Goal: Check status

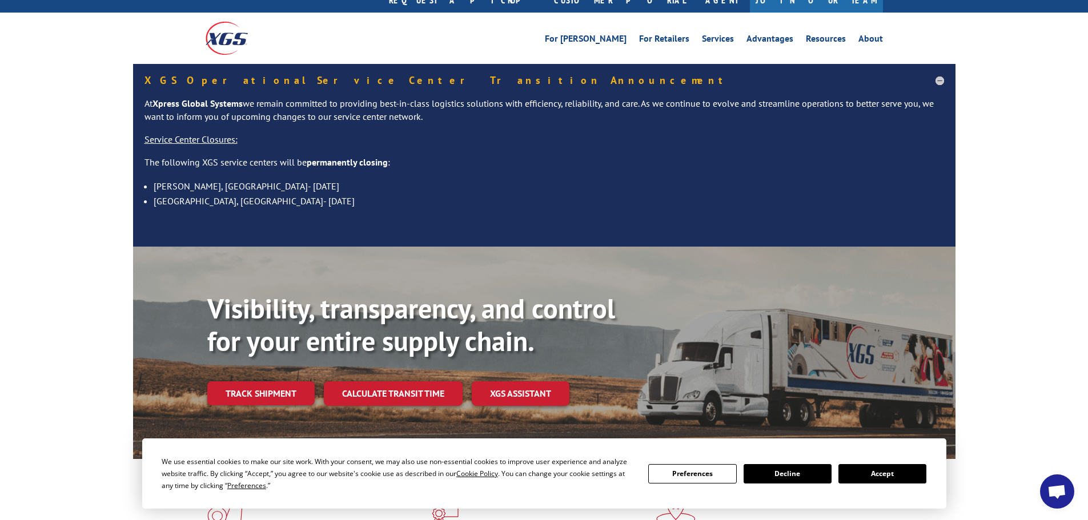
scroll to position [114, 0]
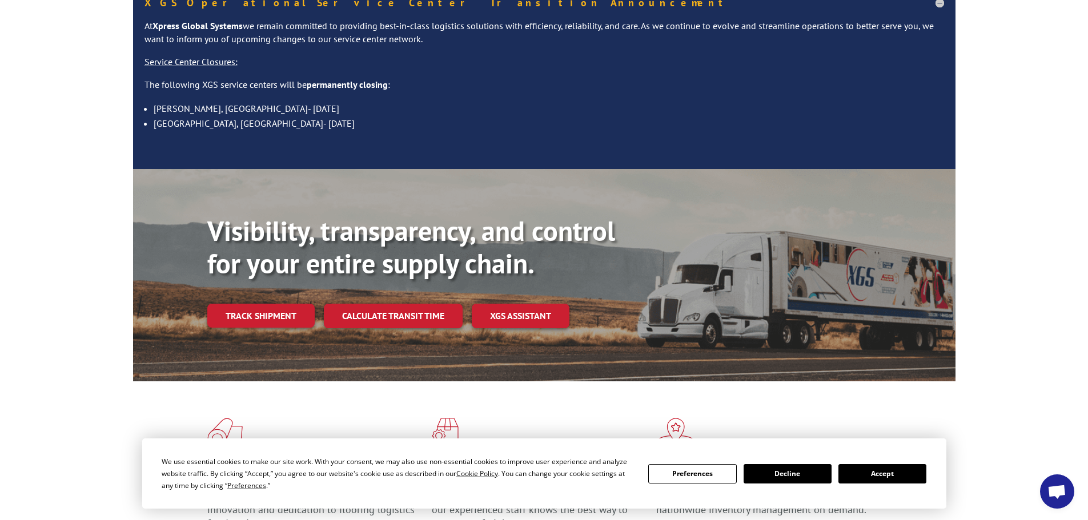
click at [885, 470] on button "Accept" at bounding box center [882, 473] width 88 height 19
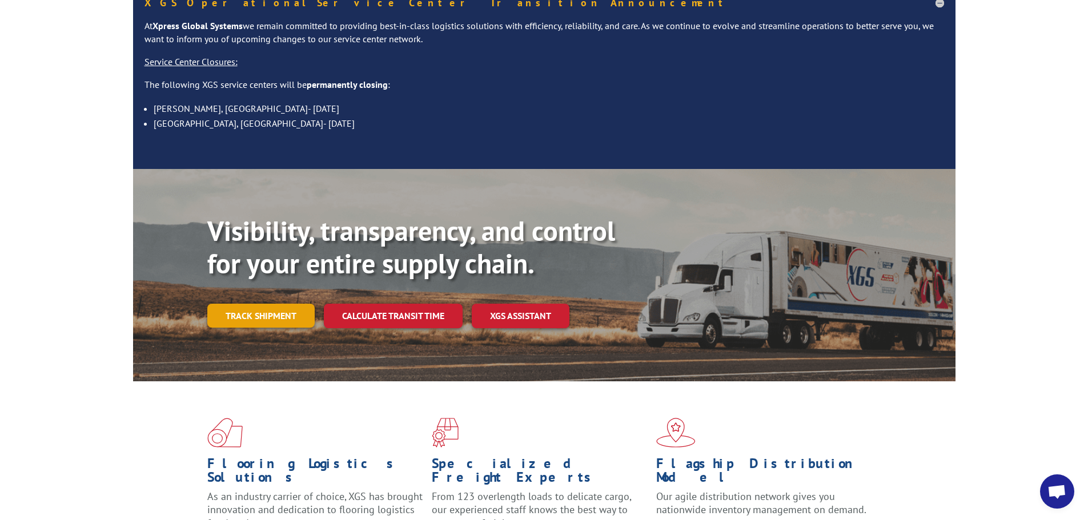
click at [252, 304] on link "Track shipment" at bounding box center [260, 316] width 107 height 24
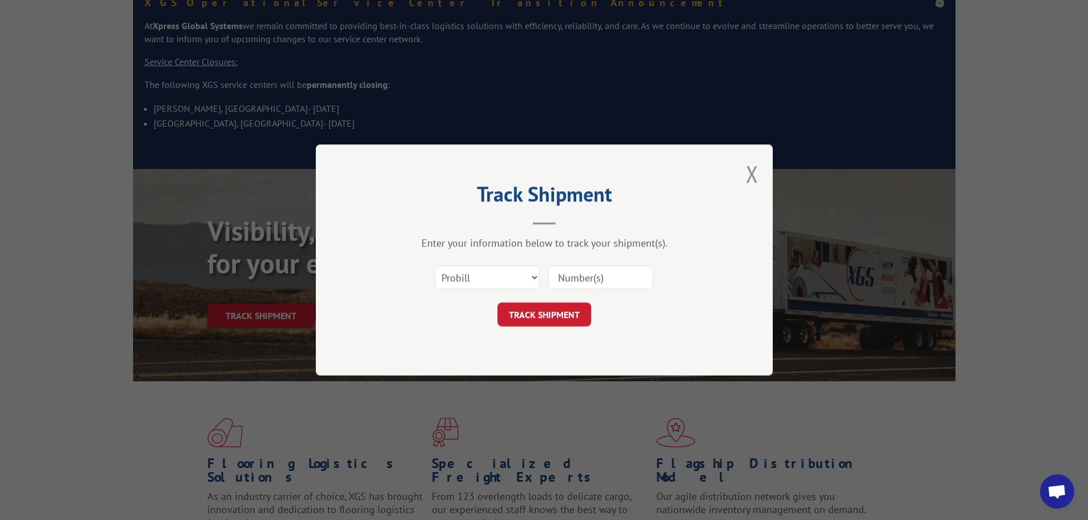
click at [568, 278] on input at bounding box center [600, 278] width 105 height 24
type input "82925"
click at [536, 318] on button "TRACK SHIPMENT" at bounding box center [545, 315] width 94 height 24
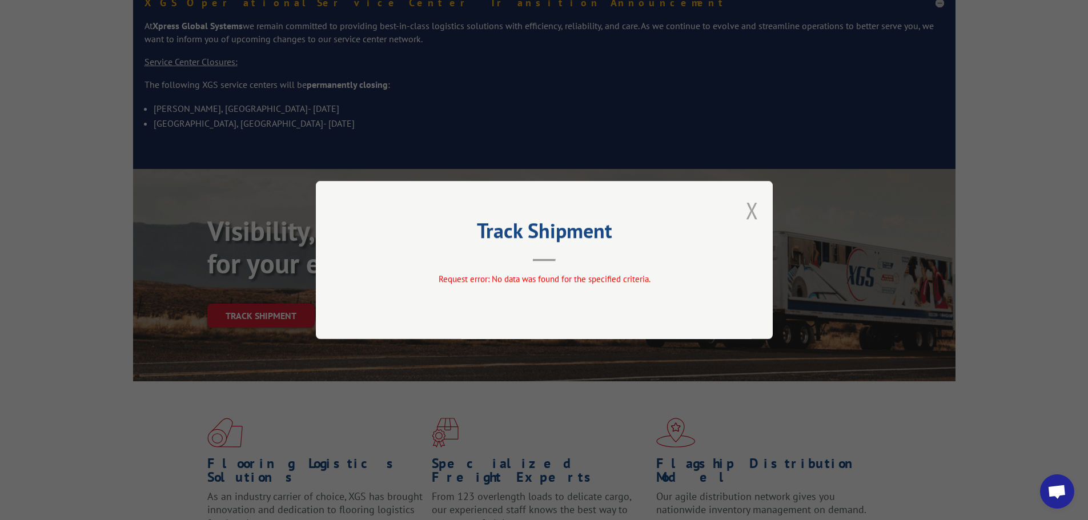
click at [757, 214] on button "Close modal" at bounding box center [752, 210] width 13 height 30
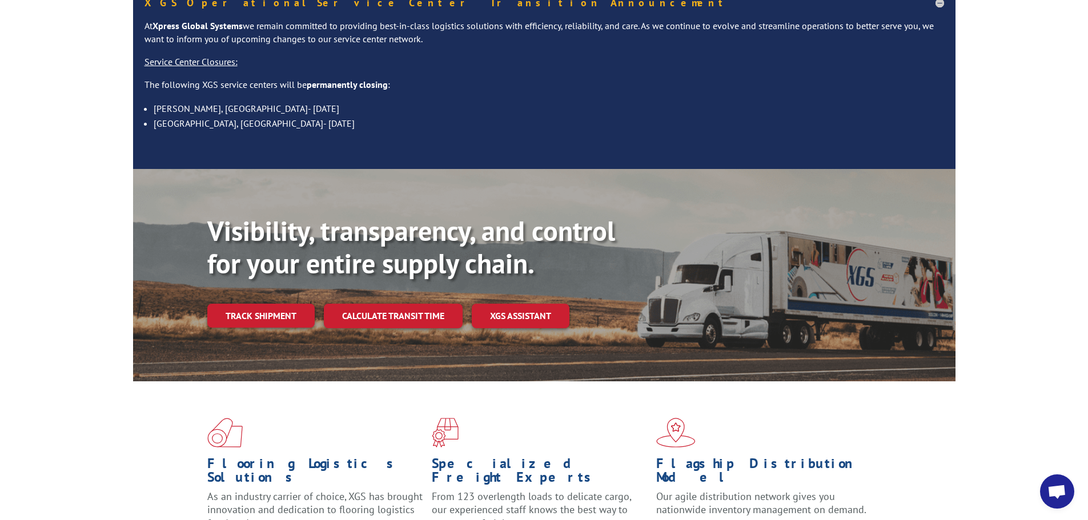
click at [264, 304] on link "Track shipment" at bounding box center [260, 316] width 107 height 24
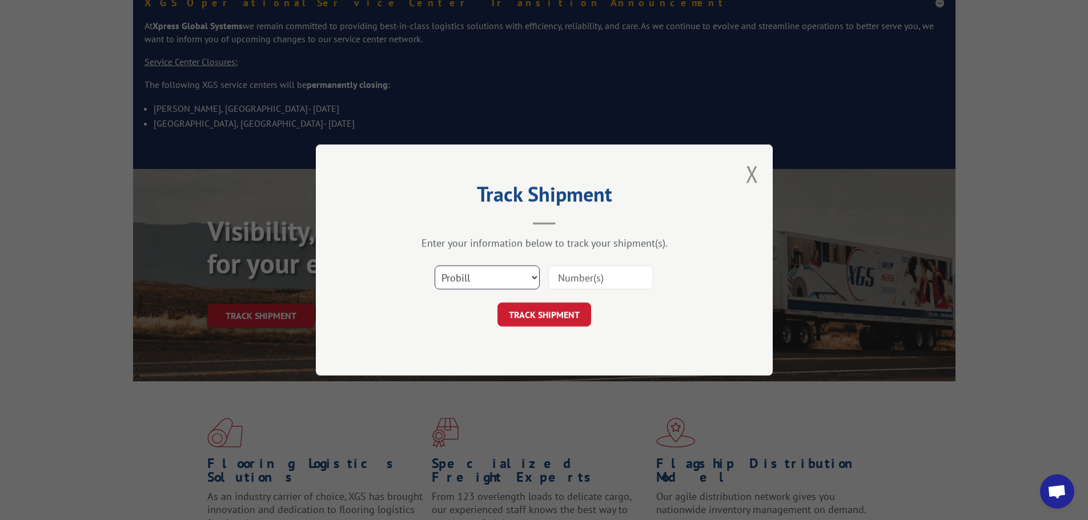
click at [530, 274] on select "Select category... Probill BOL PO" at bounding box center [487, 278] width 105 height 24
select select "bol"
click at [435, 266] on select "Select category... Probill BOL PO" at bounding box center [487, 278] width 105 height 24
click at [559, 280] on input at bounding box center [600, 278] width 105 height 24
type input "82925"
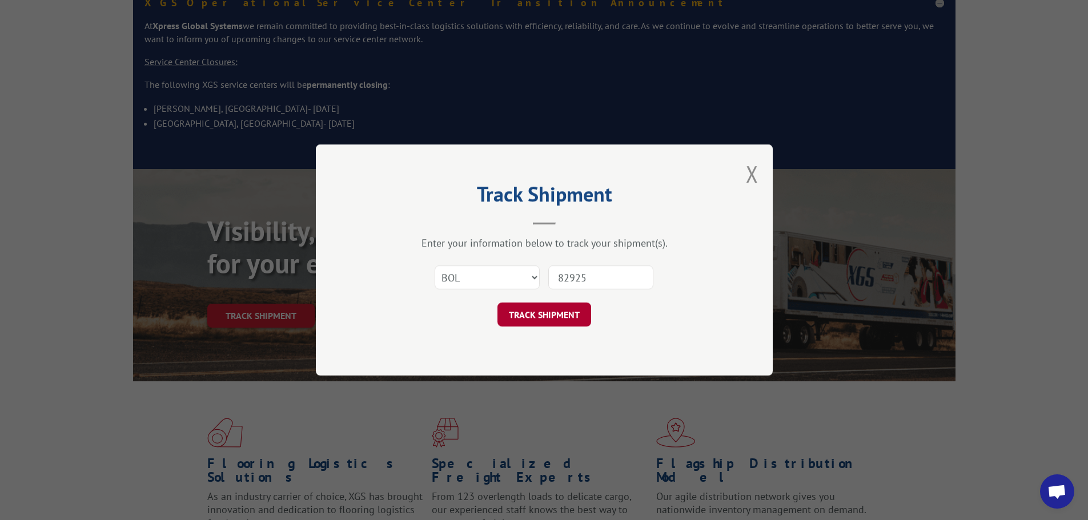
click at [526, 310] on button "TRACK SHIPMENT" at bounding box center [545, 315] width 94 height 24
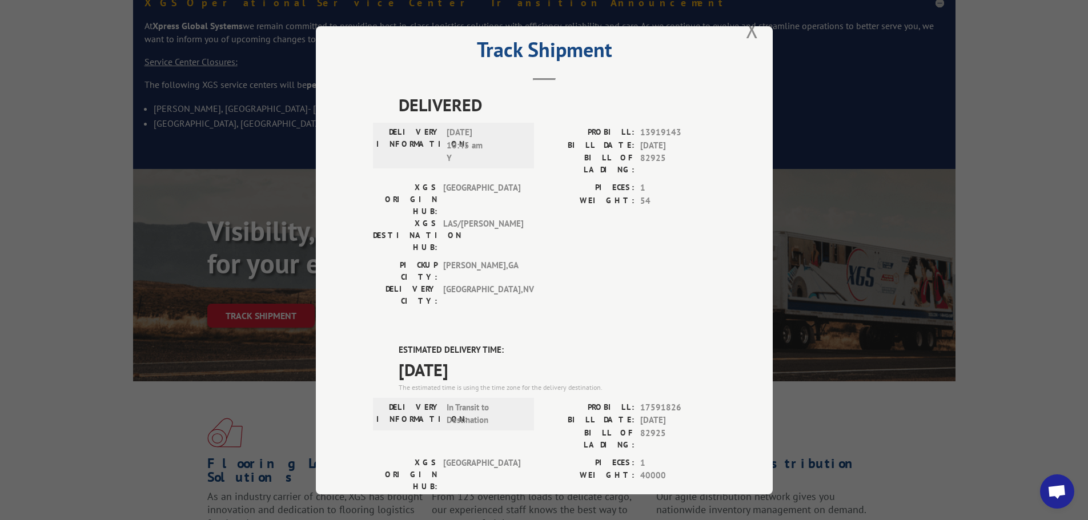
scroll to position [0, 0]
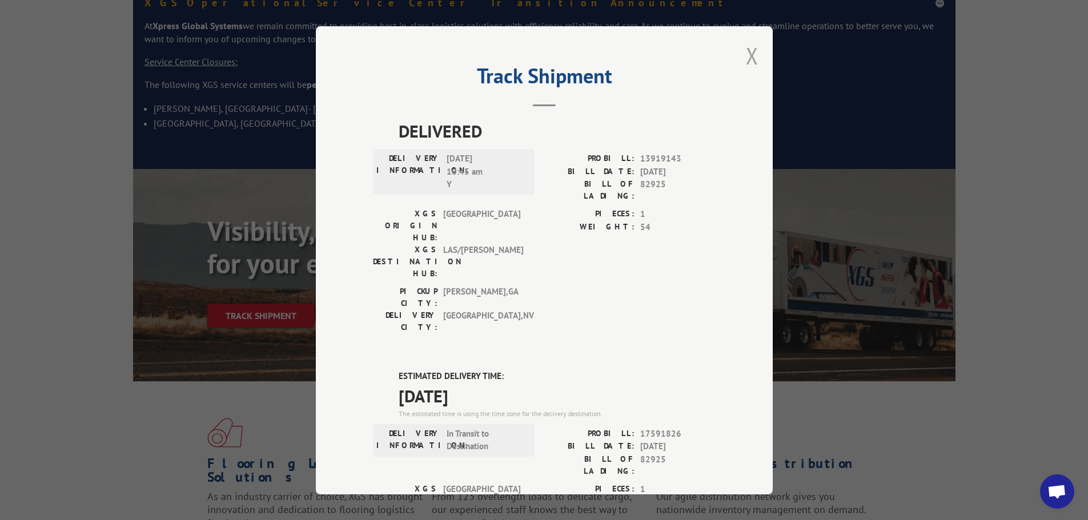
click at [746, 55] on button "Close modal" at bounding box center [752, 56] width 13 height 30
